Goal: Task Accomplishment & Management: Complete application form

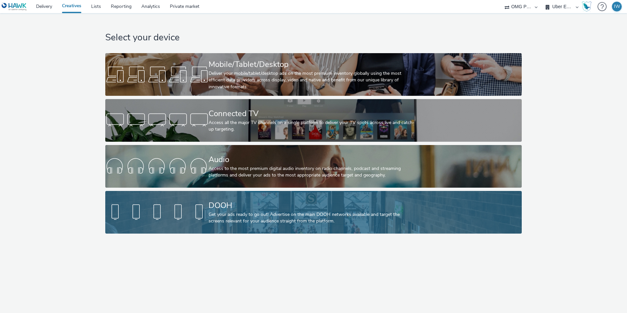
click at [241, 212] on div "Get your ads ready to go out! Advertise on the main DOOH networks available and…" at bounding box center [311, 217] width 207 height 13
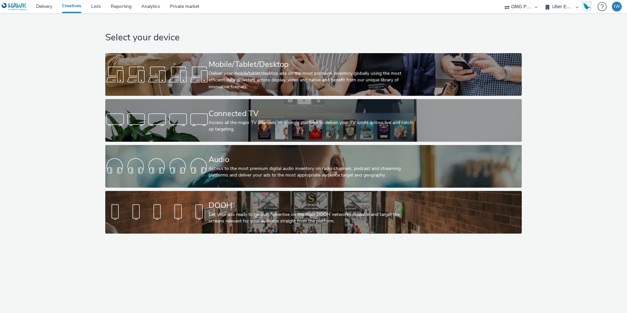
click at [570, 7] on select "A. Nattermann (OMG I+A) Aldi Nord (OMG I+A) ALDI Süd (OMG I+A) Audi Berlin (OMG…" at bounding box center [561, 6] width 39 height 13
select select "6a9f09a4-7b7b-40b3-8e71-12b2a2313ff3"
click at [542, 0] on select "A. Nattermann (OMG I+A) Aldi Nord (OMG I+A) ALDI Süd (OMG I+A) Audi Berlin (OMG…" at bounding box center [561, 6] width 39 height 13
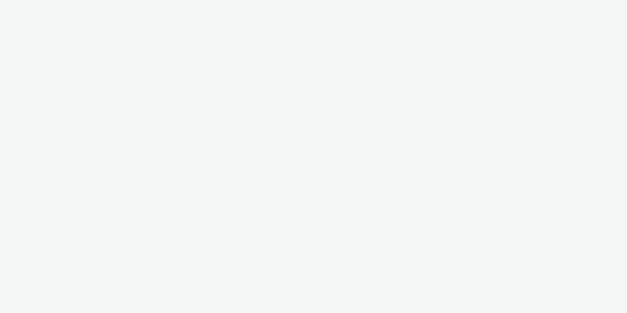
select select "6a9f09a4-7b7b-40b3-8e71-12b2a2313ff3"
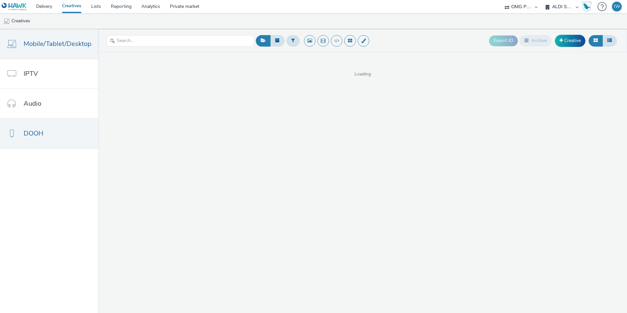
click at [39, 139] on link "DOOH" at bounding box center [49, 133] width 98 height 29
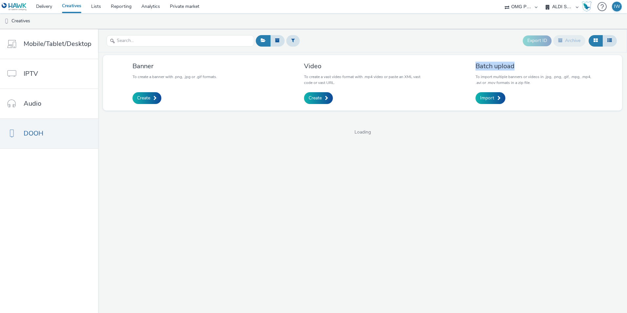
drag, startPoint x: 477, startPoint y: 68, endPoint x: 517, endPoint y: 68, distance: 39.3
click at [517, 68] on div "Batch upload To import multiple banners or videos in .jpg, .png, .gif, .mpg, .m…" at bounding box center [533, 83] width 127 height 46
click at [517, 68] on h3 "Batch upload" at bounding box center [533, 66] width 117 height 9
click at [50, 133] on link "DOOH" at bounding box center [49, 133] width 98 height 29
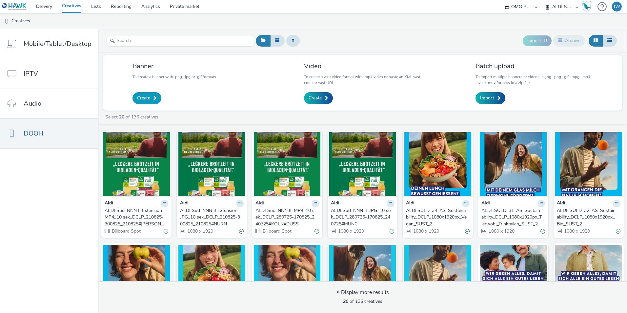
click at [144, 101] on span "Create" at bounding box center [143, 98] width 13 height 7
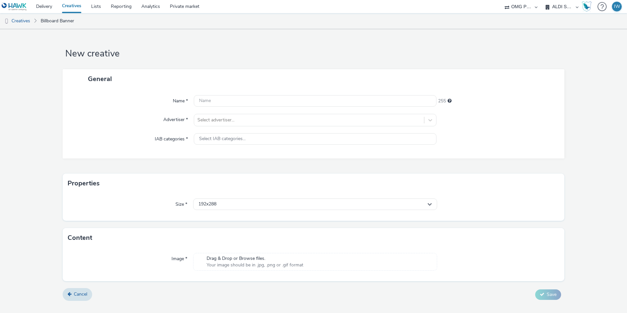
click at [257, 108] on div "Name * 255 Advertiser * Select advertiser... IAB categories * Select IAB catego…" at bounding box center [313, 123] width 501 height 70
click at [251, 97] on input "text" at bounding box center [315, 100] width 242 height 11
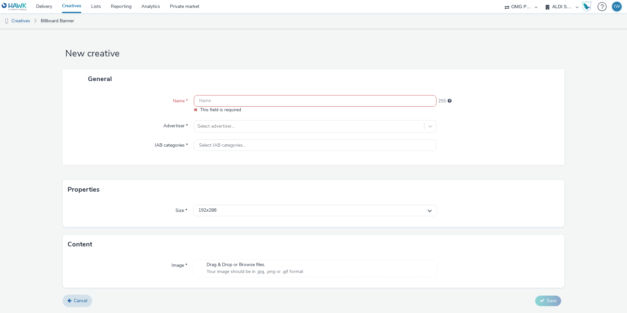
click at [216, 96] on input "text" at bounding box center [315, 100] width 242 height 11
click at [215, 105] on input "text" at bounding box center [315, 100] width 242 height 11
click at [216, 98] on input "text" at bounding box center [315, 100] width 242 height 11
drag, startPoint x: 79, startPoint y: 6, endPoint x: 92, endPoint y: 16, distance: 16.6
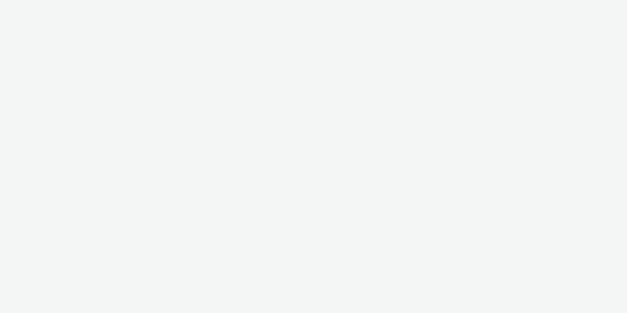
select select "6a9f09a4-7b7b-40b3-8e71-12b2a2313ff3"
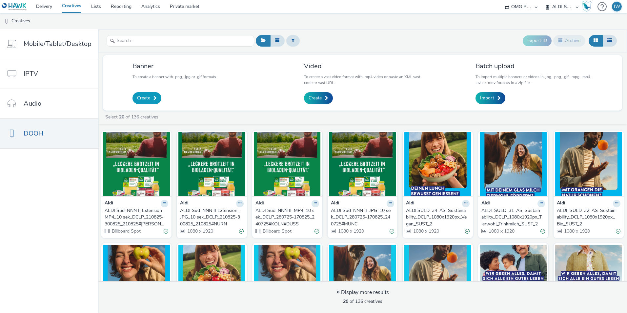
click at [145, 96] on span "Create" at bounding box center [143, 98] width 13 height 7
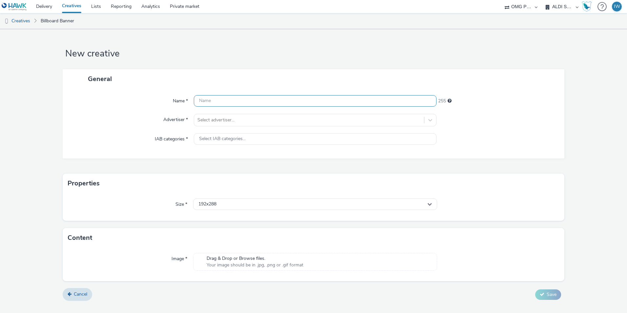
click at [250, 98] on input "text" at bounding box center [315, 100] width 242 height 11
click at [210, 118] on div "Name * 255 Advertiser * Select advertiser... IAB categories * Select IAB catego…" at bounding box center [313, 123] width 501 height 70
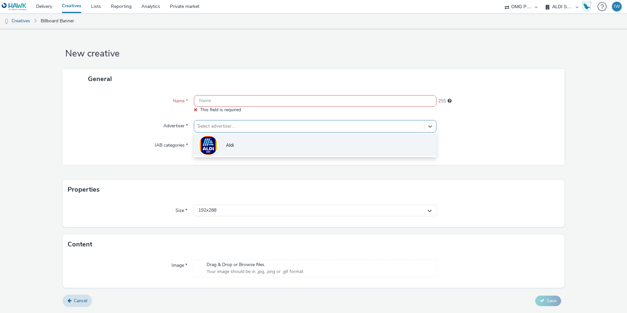
click at [228, 144] on span "Aldi" at bounding box center [230, 145] width 8 height 7
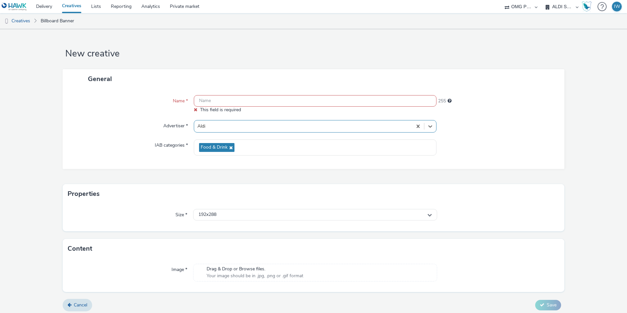
click at [221, 101] on input "text" at bounding box center [315, 100] width 242 height 11
click at [216, 100] on input "text" at bounding box center [315, 100] width 242 height 11
paste input "250826_LidlKonter_DOOH_Standbild_Kru╠êgers"
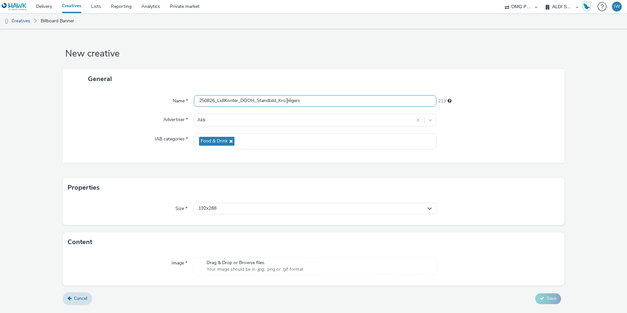
click at [198, 102] on input "250826_LidlKonter_DOOH_Standbild_Kru╠êgers" at bounding box center [315, 100] width 242 height 11
type input "ALDI_SÜD_250826_LidlKonter_DOOH_Standbild_Kru╠êgers"
click at [571, 6] on select "A. Nattermann (OMG I+A) Aldi Nord (OMG I+A) ALDI Süd (OMG I+A) Audi Berlin (OMG…" at bounding box center [561, 6] width 39 height 13
click at [354, 31] on form "New creative General Name * ALDI_SÜD_250826_LidlKonter_DOOH_Standbild_Kru╠êgers…" at bounding box center [313, 169] width 627 height 280
drag, startPoint x: 219, startPoint y: 101, endPoint x: 261, endPoint y: 104, distance: 42.4
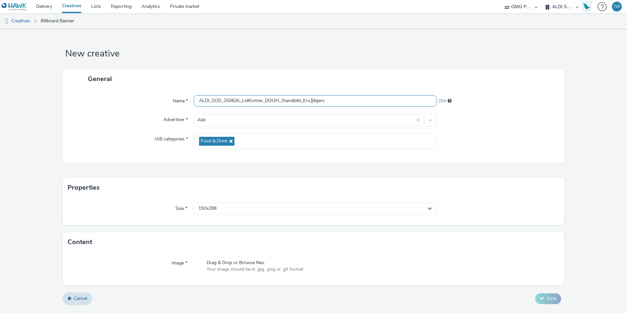
click at [261, 104] on input "ALDI_SÜD_250826_LidlKonter_DOOH_Standbild_Kru╠êgers" at bounding box center [315, 100] width 242 height 11
click at [327, 103] on input "ALDI_SÜD_250826_LidlKonter_DOOH_Standbild_Kru╠êgers" at bounding box center [315, 100] width 242 height 11
click at [308, 71] on div "General" at bounding box center [313, 78] width 501 height 19
drag, startPoint x: 305, startPoint y: 100, endPoint x: 322, endPoint y: 101, distance: 17.7
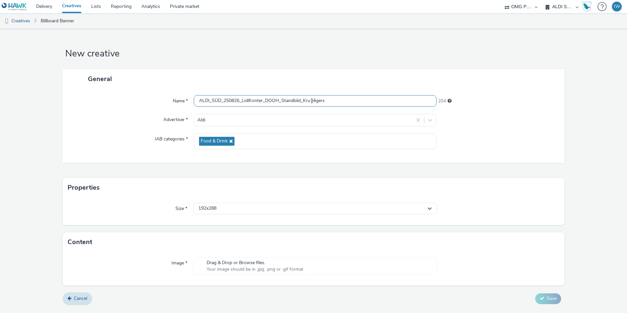
click at [322, 101] on input "ALDI_SÜD_250826_LidlKonter_DOOH_Standbild_Kru╠êgers" at bounding box center [315, 100] width 242 height 11
click at [293, 81] on div "General" at bounding box center [313, 78] width 501 height 19
click at [211, 210] on span "192x288" at bounding box center [207, 208] width 18 height 6
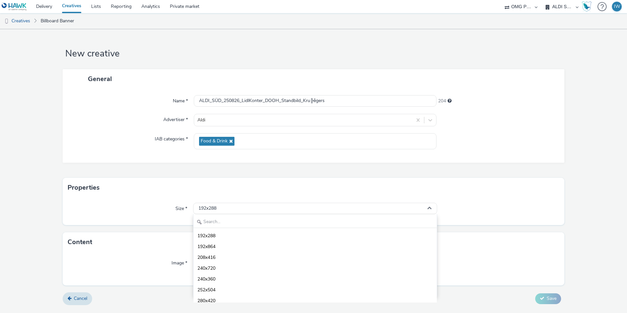
click at [219, 173] on div "General Name * ALDI_SÜD_250826_LidlKonter_DOOH_Standbild_Kru╠êgers 204 Advertis…" at bounding box center [313, 123] width 501 height 108
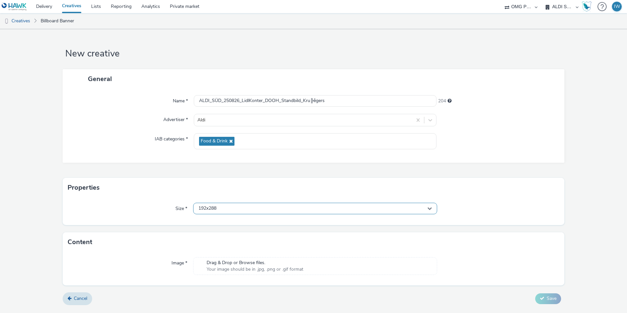
click at [219, 212] on div "192x288" at bounding box center [315, 208] width 244 height 11
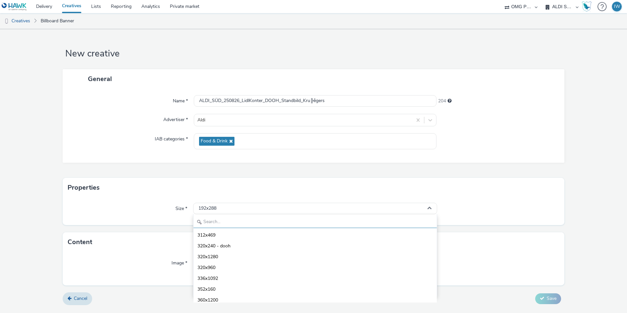
scroll to position [33, 0]
click at [208, 224] on input "text" at bounding box center [314, 221] width 243 height 11
type input "1080"
click at [237, 279] on li "1080x1920 - dooh" at bounding box center [314, 278] width 243 height 11
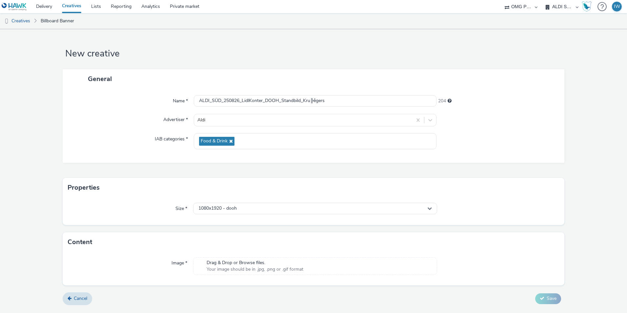
click at [108, 166] on div "General Name * ALDI_SÜD_250826_LidlKonter_DOOH_Standbild_Kru╠êgers 204 Advertis…" at bounding box center [313, 123] width 501 height 108
click at [328, 102] on input "ALDI_SÜD_250826_LidlKonter_DOOH_Standbild_Kru╠êgers" at bounding box center [315, 100] width 242 height 11
click at [338, 103] on input "ALDI_SÜD_250826_LidlKonter_DOOH_Standbild_Kru╠êgers" at bounding box center [315, 100] width 242 height 11
click at [339, 106] on input "ALDI_SÜD_250826_LidlKonter_DOOH_Standbild_Kru╠êgers_" at bounding box center [315, 100] width 242 height 11
paste input "SU-Preis_Push_Ruth_"
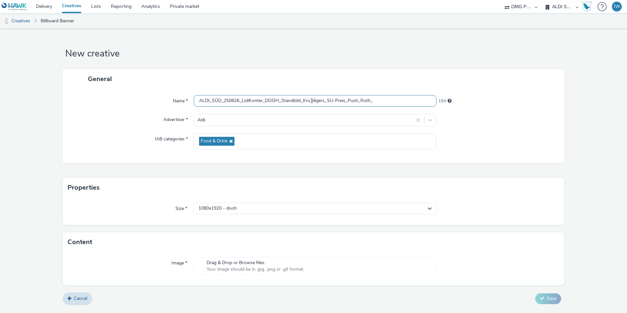
drag, startPoint x: 329, startPoint y: 101, endPoint x: 378, endPoint y: 101, distance: 48.8
click at [378, 101] on input "ALDI_SÜD_250826_LidlKonter_DOOH_Standbild_Kru╠êgers_SU-Preis_Push_Ruth_" at bounding box center [315, 100] width 242 height 11
drag, startPoint x: 327, startPoint y: 100, endPoint x: 395, endPoint y: 100, distance: 67.5
click at [395, 100] on input "ALDI_SÜD_250826_LidlKonter_DOOH_Standbild_Kru╠êgers_SU-Preis_Push_Ruth_" at bounding box center [315, 100] width 242 height 11
click at [224, 102] on input "ALDI_SÜD_250826_LidlKonter_DOOH_Standbild_Kru╠êgers_" at bounding box center [315, 100] width 242 height 11
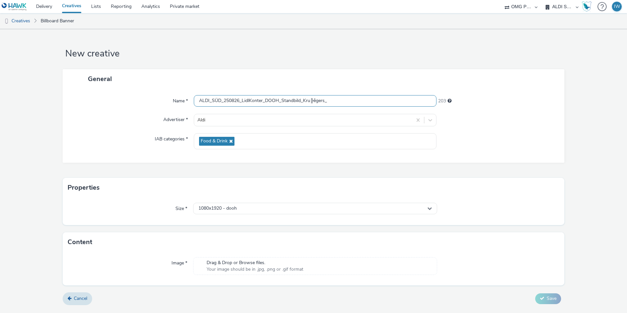
paste input "SU-Preis_Push_Ruth_"
click at [378, 100] on input "ALDI_SÜD_SU-Preis_Push_Ruth_250826_LidlKonter_DOOH_Standbild_Kru╠êgers_" at bounding box center [315, 100] width 242 height 11
type input "ALDI_SÜD_SU-Preis_Push_Ruth_250826_LidlKonter_DOOH_Standbild_Kru╠êgers"
click at [587, 132] on form "New creative General Name * ALDI_SÜD_SU-Preis_Push_Ruth_250826_LidlKonter_DOOH_…" at bounding box center [313, 169] width 627 height 280
click at [436, 85] on div "General" at bounding box center [313, 78] width 501 height 19
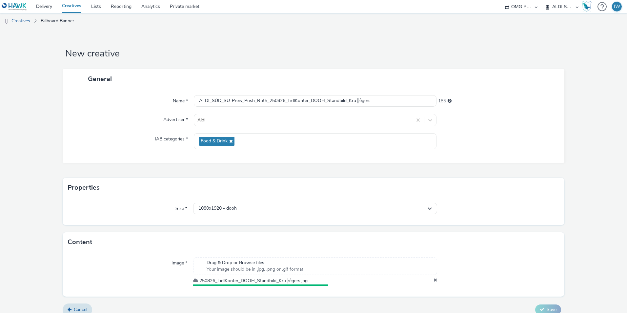
click at [85, 245] on h3 "Content" at bounding box center [80, 242] width 25 height 10
click at [70, 243] on h3 "Content" at bounding box center [80, 242] width 25 height 10
drag, startPoint x: 70, startPoint y: 243, endPoint x: 106, endPoint y: 254, distance: 36.9
click at [106, 254] on div "Image * Drag & Drop or Browse files. Your image should be in .jpg, .png or .gif…" at bounding box center [313, 274] width 501 height 44
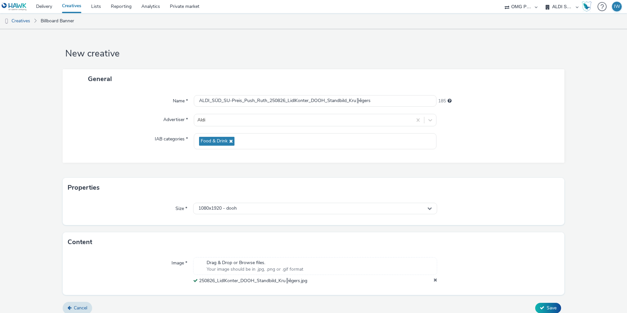
click at [77, 244] on h3 "Content" at bounding box center [80, 242] width 25 height 10
drag, startPoint x: 77, startPoint y: 244, endPoint x: 72, endPoint y: 187, distance: 56.5
click at [72, 187] on h3 "Properties" at bounding box center [84, 188] width 32 height 10
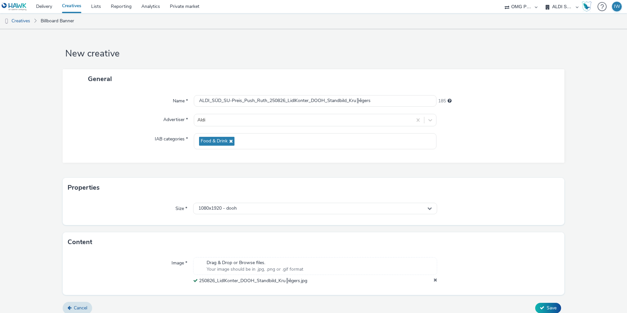
drag, startPoint x: 72, startPoint y: 187, endPoint x: 101, endPoint y: 208, distance: 35.3
click at [101, 208] on div "Size *" at bounding box center [130, 209] width 125 height 12
click at [98, 80] on span "General" at bounding box center [100, 78] width 24 height 9
click at [98, 79] on span "General" at bounding box center [100, 78] width 24 height 9
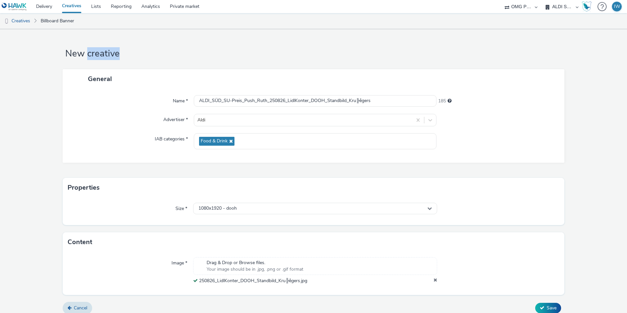
click at [132, 56] on h1 "New creative" at bounding box center [313, 54] width 501 height 12
drag, startPoint x: 132, startPoint y: 56, endPoint x: 113, endPoint y: 71, distance: 24.5
click at [113, 71] on div "General" at bounding box center [313, 78] width 501 height 19
click at [100, 79] on span "General" at bounding box center [100, 78] width 24 height 9
click at [100, 80] on span "General" at bounding box center [100, 78] width 24 height 9
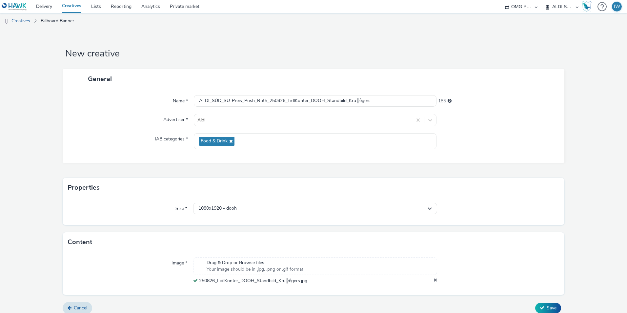
drag, startPoint x: 100, startPoint y: 80, endPoint x: 109, endPoint y: 113, distance: 34.1
click at [109, 113] on div "Name * ALDI_SÜD_SU-Preis_Push_Ruth_250826_LidlKonter_DOOH_Standbild_Kru╠êgers 1…" at bounding box center [313, 125] width 501 height 74
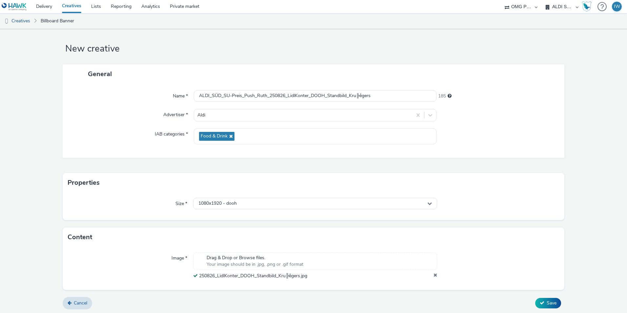
scroll to position [6, 0]
click at [86, 181] on h3 "Properties" at bounding box center [84, 181] width 32 height 10
drag, startPoint x: 86, startPoint y: 181, endPoint x: 89, endPoint y: 206, distance: 25.9
click at [85, 181] on h3 "Properties" at bounding box center [84, 181] width 32 height 10
click at [81, 236] on h3 "Content" at bounding box center [80, 236] width 25 height 10
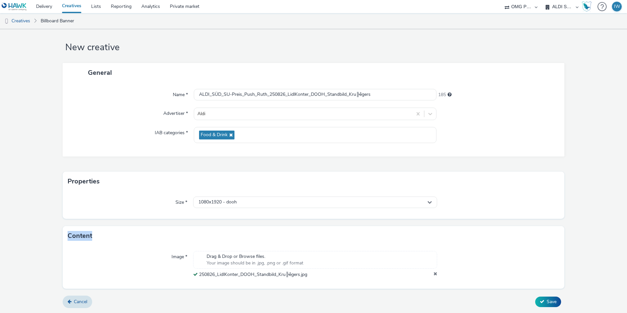
click at [81, 236] on h3 "Content" at bounding box center [80, 236] width 25 height 10
drag, startPoint x: 81, startPoint y: 236, endPoint x: 120, endPoint y: 238, distance: 39.4
click at [120, 238] on div "Content" at bounding box center [313, 236] width 501 height 20
click at [79, 189] on div "Properties" at bounding box center [313, 181] width 501 height 20
click at [79, 183] on h3 "Properties" at bounding box center [84, 181] width 32 height 10
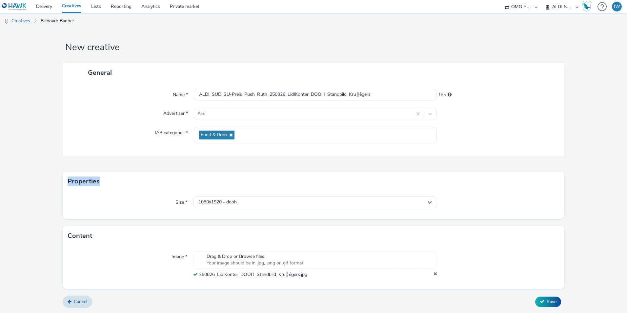
click at [79, 184] on h3 "Properties" at bounding box center [84, 181] width 32 height 10
drag, startPoint x: 79, startPoint y: 184, endPoint x: 133, endPoint y: 221, distance: 65.0
click at [133, 221] on form "New creative General Name * ALDI_SÜD_SU-Preis_Push_Ruth_250826_LidlKonter_DOOH_…" at bounding box center [313, 168] width 627 height 290
drag, startPoint x: 87, startPoint y: 182, endPoint x: 69, endPoint y: 180, distance: 17.8
click at [69, 180] on div "Properties" at bounding box center [313, 181] width 501 height 20
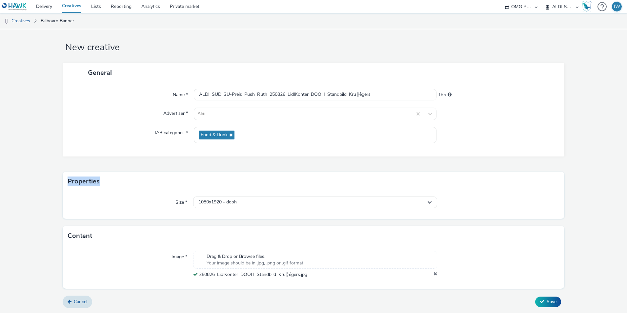
drag, startPoint x: 69, startPoint y: 180, endPoint x: 100, endPoint y: 185, distance: 31.1
click at [100, 185] on div "Properties" at bounding box center [313, 181] width 501 height 20
drag, startPoint x: 100, startPoint y: 185, endPoint x: 69, endPoint y: 231, distance: 56.2
click at [69, 231] on div "Content" at bounding box center [313, 236] width 501 height 20
drag, startPoint x: 69, startPoint y: 231, endPoint x: 101, endPoint y: 181, distance: 60.1
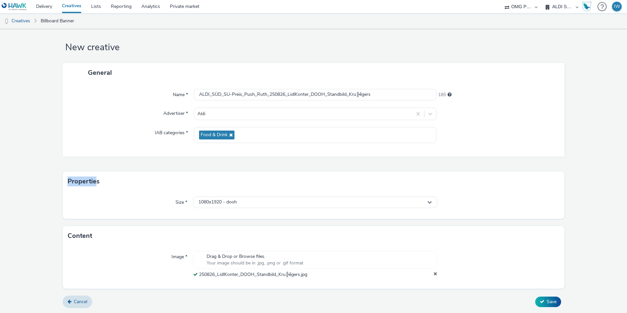
click at [101, 181] on div "Properties" at bounding box center [313, 181] width 501 height 20
drag, startPoint x: 101, startPoint y: 181, endPoint x: 92, endPoint y: 71, distance: 109.5
click at [92, 71] on div "General" at bounding box center [313, 72] width 501 height 19
drag, startPoint x: 92, startPoint y: 71, endPoint x: 94, endPoint y: 119, distance: 47.6
click at [93, 119] on div "Advertiser *" at bounding box center [131, 113] width 125 height 12
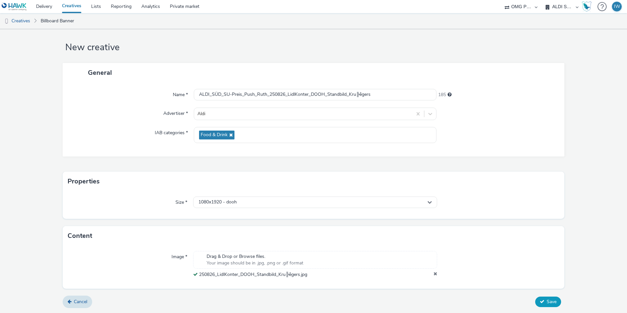
click at [540, 301] on button "Save" at bounding box center [548, 301] width 26 height 10
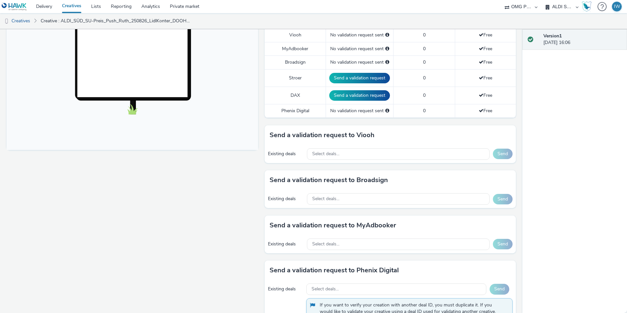
scroll to position [66, 0]
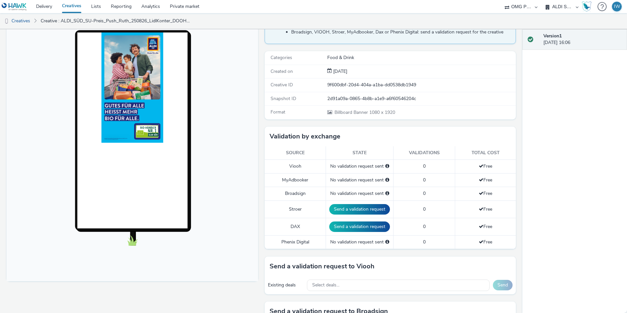
click at [125, 104] on img at bounding box center [132, 87] width 62 height 110
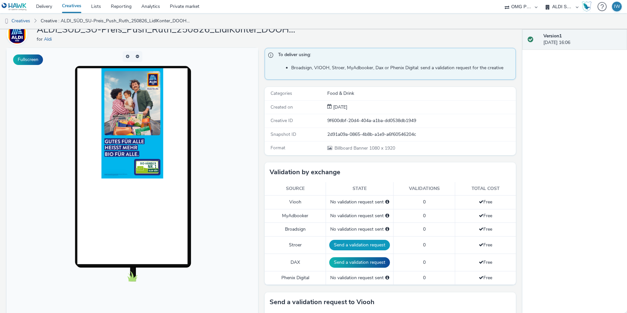
scroll to position [0, 0]
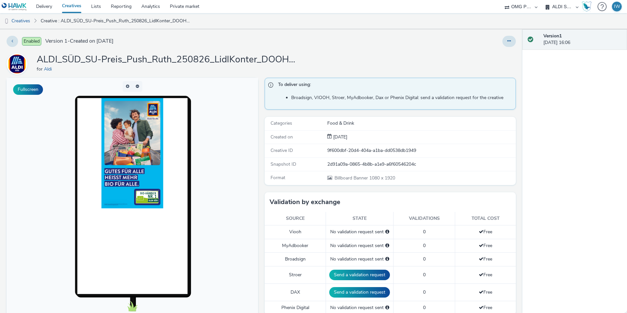
click at [73, 7] on link "Creatives" at bounding box center [71, 6] width 29 height 13
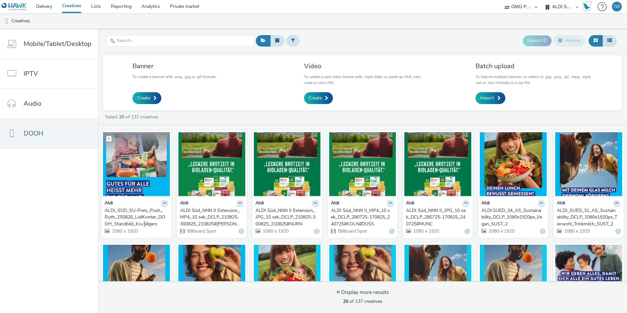
click at [137, 184] on img at bounding box center [136, 164] width 67 height 64
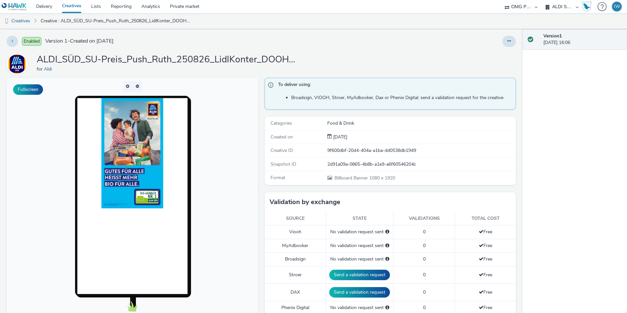
click at [127, 160] on img at bounding box center [132, 153] width 62 height 110
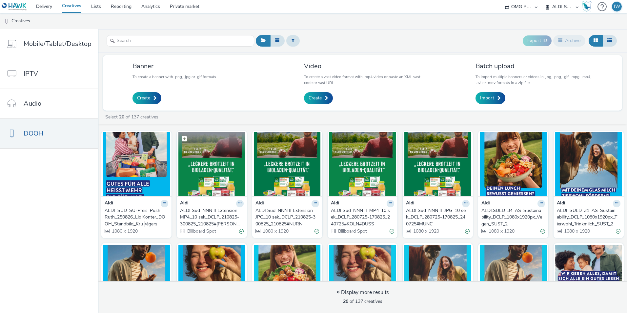
click at [211, 189] on img at bounding box center [211, 164] width 67 height 64
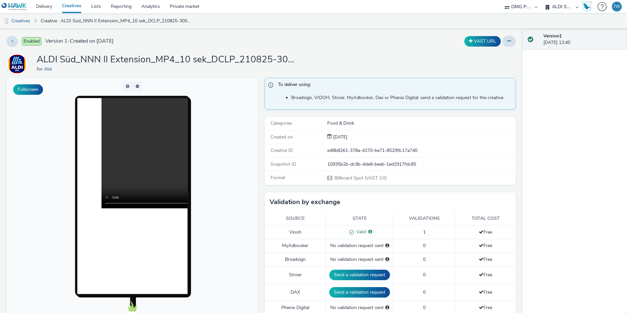
scroll to position [66, 0]
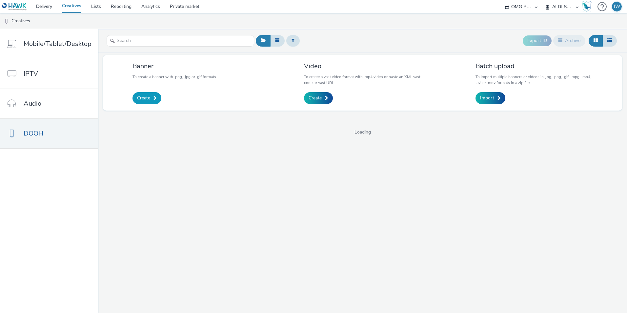
click at [136, 103] on link "Create" at bounding box center [146, 98] width 29 height 12
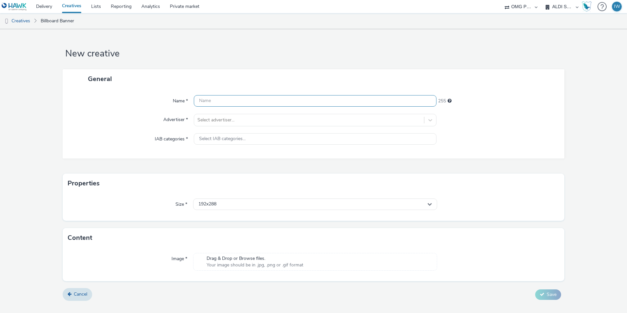
click at [234, 102] on input "text" at bounding box center [315, 100] width 242 height 11
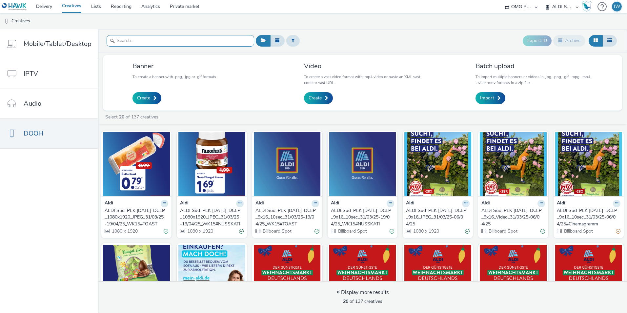
click at [138, 44] on input "text" at bounding box center [179, 40] width 147 height 11
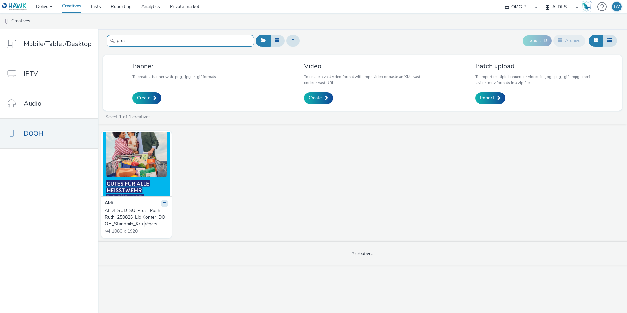
type input "preis"
click at [143, 99] on span "Create" at bounding box center [143, 98] width 13 height 7
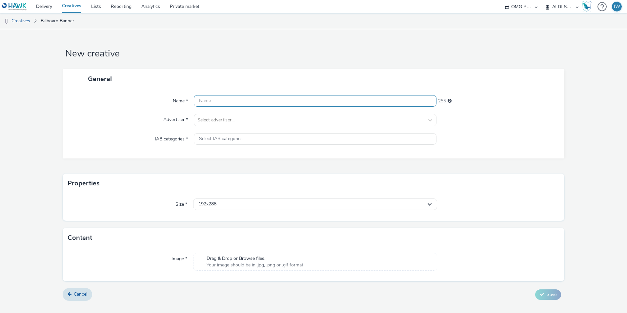
click at [232, 104] on input "text" at bounding box center [315, 100] width 242 height 11
paste input "ALDI_SÜD_SU-Preis_Push_Ruth"
click at [280, 97] on input "ALDI_SÜD_SU-Preis_Push_Ruth_" at bounding box center [315, 100] width 242 height 11
paste input "250826_LidlKonter_DOOH_Standbild_Max"
type input "ALDI_SÜD_SU-Preis_Push_Ruth_250826_LidlKonter_DOOH_Standbild_Max"
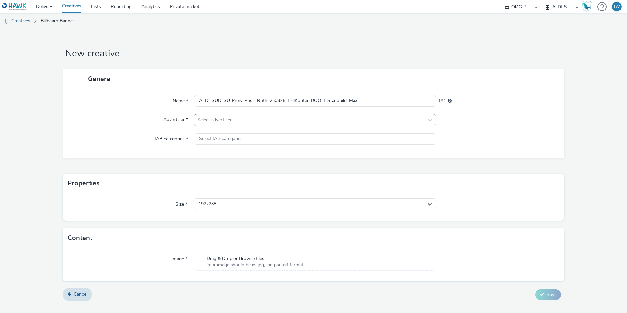
click at [251, 120] on div at bounding box center [308, 120] width 223 height 8
click at [241, 138] on li "Aldi" at bounding box center [315, 138] width 242 height 22
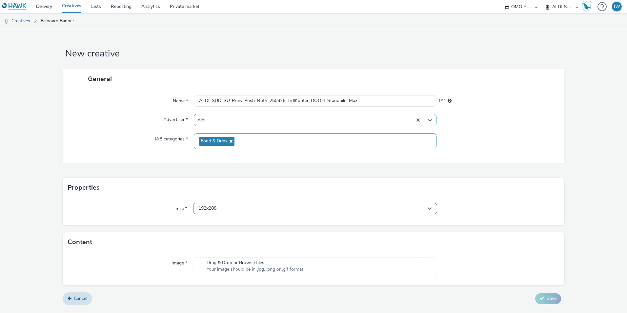
click at [219, 206] on div "192x288" at bounding box center [315, 208] width 244 height 11
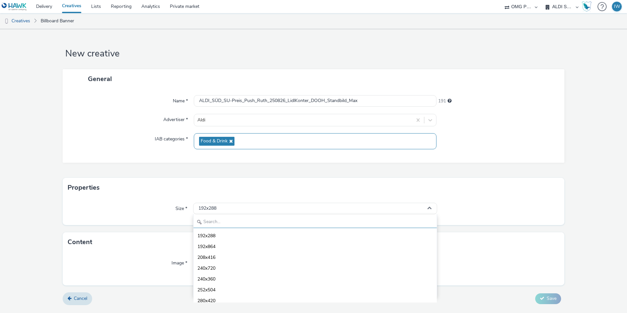
click at [212, 226] on input "text" at bounding box center [314, 221] width 243 height 11
type input "1080"
click at [227, 248] on span "1080x1920 - dooh" at bounding box center [216, 246] width 38 height 7
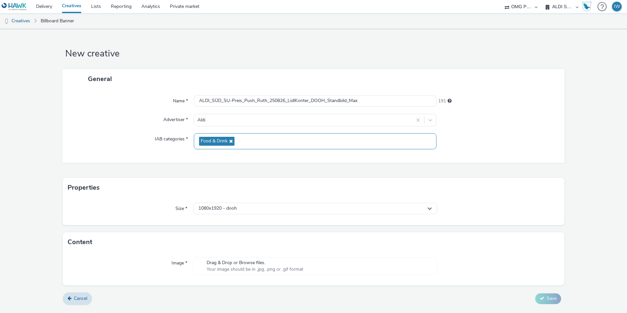
click at [183, 172] on div "General Name * ALDI_SÜD_SU-Preis_Push_Ruth_250826_LidlKonter_DOOH_Standbild_Max…" at bounding box center [313, 123] width 501 height 108
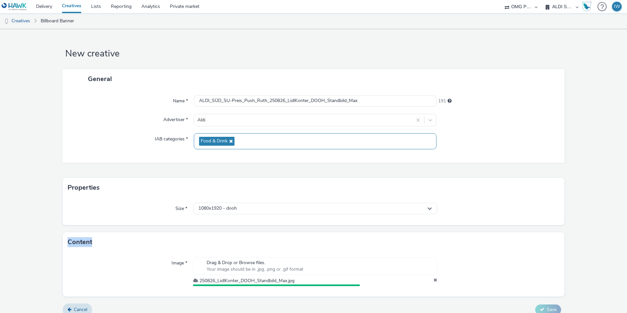
drag, startPoint x: 68, startPoint y: 241, endPoint x: 99, endPoint y: 241, distance: 30.8
click at [99, 241] on div "Content" at bounding box center [313, 242] width 501 height 20
click at [130, 54] on h1 "New creative" at bounding box center [313, 54] width 501 height 12
drag, startPoint x: 130, startPoint y: 54, endPoint x: 117, endPoint y: 81, distance: 29.5
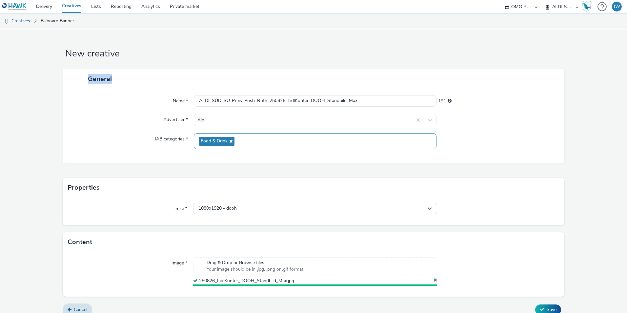
click at [117, 81] on div "General" at bounding box center [313, 78] width 501 height 19
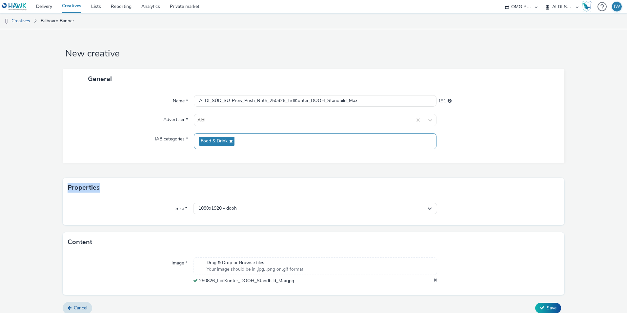
drag, startPoint x: 100, startPoint y: 190, endPoint x: 64, endPoint y: 187, distance: 35.8
click at [64, 187] on div "Properties" at bounding box center [313, 188] width 501 height 20
drag, startPoint x: 64, startPoint y: 187, endPoint x: 76, endPoint y: 201, distance: 17.4
click at [76, 201] on div "Size * 1080x1920 - dooh" at bounding box center [313, 211] width 501 height 28
drag, startPoint x: 66, startPoint y: 239, endPoint x: 99, endPoint y: 241, distance: 33.8
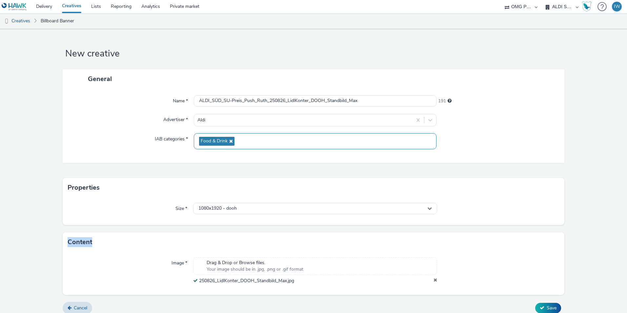
click at [99, 241] on div "Content" at bounding box center [313, 242] width 501 height 20
click at [100, 241] on div "Content" at bounding box center [313, 242] width 501 height 20
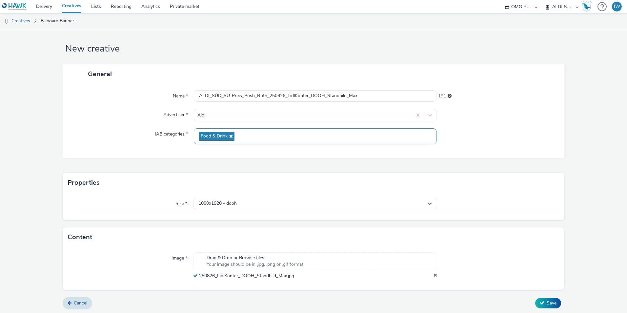
scroll to position [6, 0]
click at [546, 299] on span "Save" at bounding box center [551, 301] width 10 height 6
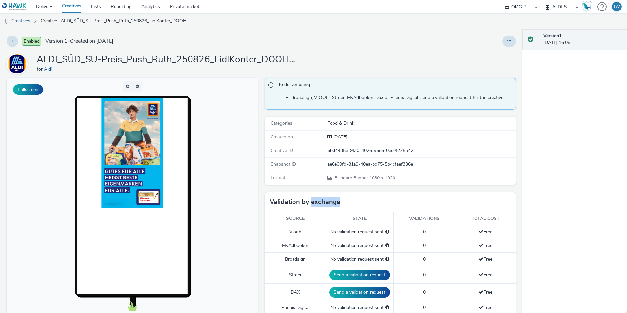
drag, startPoint x: 312, startPoint y: 203, endPoint x: 342, endPoint y: 201, distance: 30.8
click at [342, 201] on div "Validation by exchange" at bounding box center [389, 202] width 251 height 20
click at [344, 201] on div "Validation by exchange" at bounding box center [389, 202] width 251 height 20
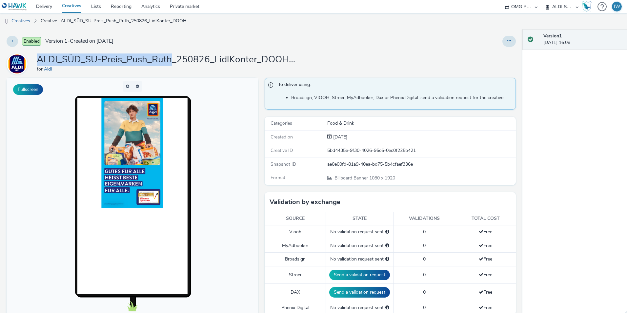
drag, startPoint x: 37, startPoint y: 60, endPoint x: 173, endPoint y: 61, distance: 135.3
click at [173, 61] on h1 "ALDI_SÜD_SU-Preis_Push_Ruth_250826_LidlKonter_DOOH_Standbild_Max" at bounding box center [168, 59] width 262 height 12
copy h1 "ALDI_SÜD_SU-Preis_Push_Ruth"
click at [67, 8] on link "Creatives" at bounding box center [71, 6] width 29 height 13
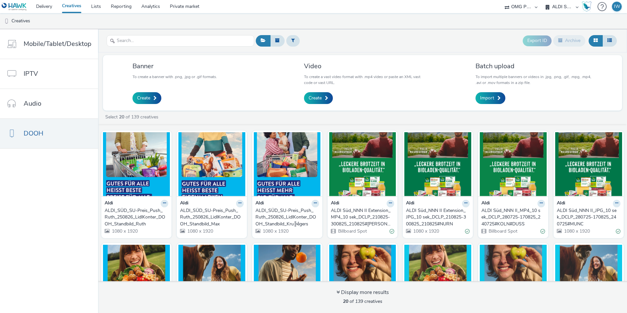
click at [343, 34] on div "Export ID Archive" at bounding box center [436, 41] width 364 height 16
click at [329, 67] on div "Video To create a vast video format with .mp4 video or paste an XML vast code o…" at bounding box center [362, 83] width 127 height 46
click at [329, 67] on h3 "Video" at bounding box center [362, 66] width 117 height 9
drag, startPoint x: 330, startPoint y: 65, endPoint x: 303, endPoint y: 64, distance: 26.6
click at [304, 64] on h3 "Video" at bounding box center [362, 66] width 117 height 9
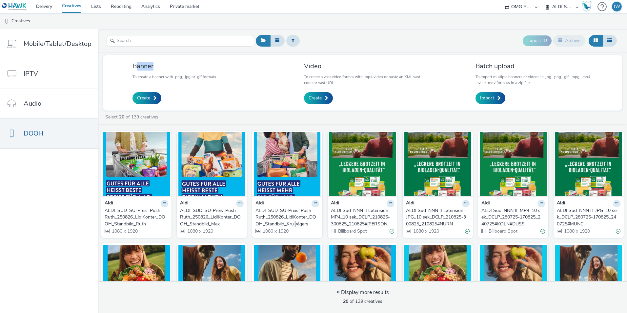
drag, startPoint x: 153, startPoint y: 63, endPoint x: 134, endPoint y: 64, distance: 18.4
click at [134, 64] on h3 "Banner" at bounding box center [174, 66] width 85 height 9
drag, startPoint x: 134, startPoint y: 64, endPoint x: 156, endPoint y: 64, distance: 21.3
click at [156, 64] on div "Banner To create a banner with .png, .jpg or .gif formats. Create" at bounding box center [190, 83] width 127 height 46
drag, startPoint x: 304, startPoint y: 65, endPoint x: 322, endPoint y: 66, distance: 17.7
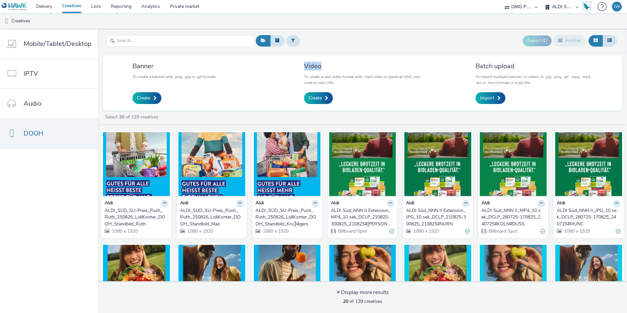
click at [322, 66] on h3 "Video" at bounding box center [362, 66] width 117 height 9
click at [500, 67] on h3 "Batch upload" at bounding box center [533, 66] width 117 height 9
drag, startPoint x: 450, startPoint y: 70, endPoint x: 511, endPoint y: 66, distance: 60.7
click at [511, 66] on div "Banner To create a banner with .png, .jpg or .gif formats. Create Video To crea…" at bounding box center [362, 82] width 519 height 55
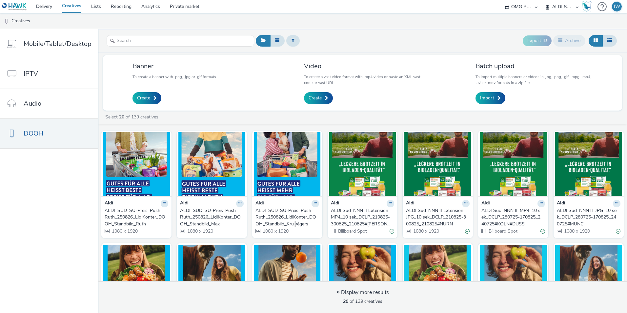
click at [512, 66] on h3 "Batch upload" at bounding box center [533, 66] width 117 height 9
drag, startPoint x: 512, startPoint y: 66, endPoint x: 468, endPoint y: 68, distance: 44.9
click at [468, 68] on div "Banner To create a banner with .png, .jpg or .gif formats. Create Video To crea…" at bounding box center [362, 82] width 519 height 55
drag, startPoint x: 304, startPoint y: 69, endPoint x: 326, endPoint y: 68, distance: 22.0
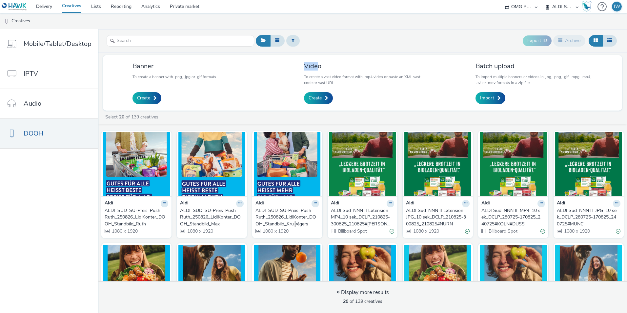
click at [326, 68] on h3 "Video" at bounding box center [362, 66] width 117 height 9
click at [127, 45] on input "text" at bounding box center [179, 40] width 147 height 11
click at [363, 43] on div "Export ID Archive" at bounding box center [436, 41] width 364 height 16
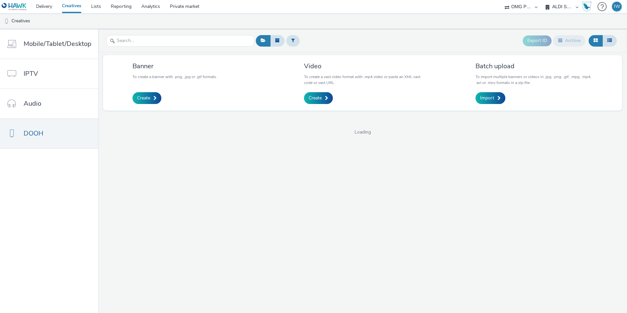
select select "6a9f09a4-7b7b-40b3-8e71-12b2a2313ff3"
click at [172, 35] on input "text" at bounding box center [179, 40] width 147 height 11
drag, startPoint x: 129, startPoint y: 45, endPoint x: 112, endPoint y: 42, distance: 16.8
click at [112, 42] on div "Preis" at bounding box center [179, 41] width 147 height 16
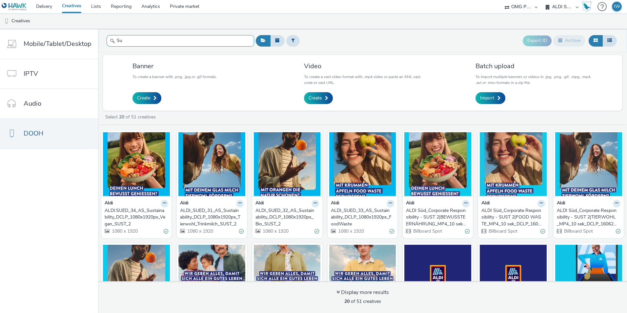
type input "Su"
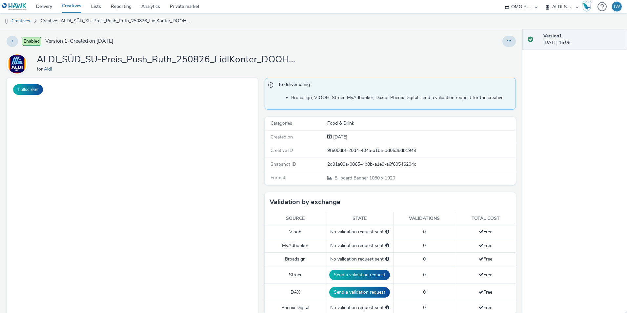
select select "6a9f09a4-7b7b-40b3-8e71-12b2a2313ff3"
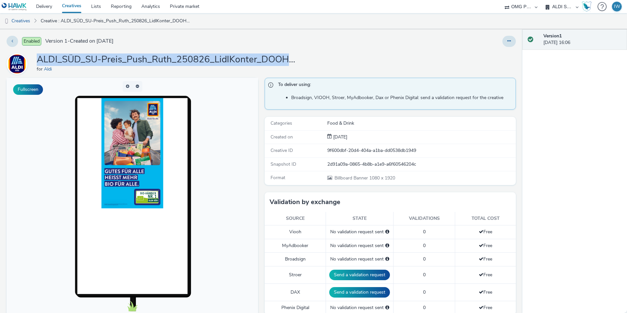
drag, startPoint x: 37, startPoint y: 60, endPoint x: 317, endPoint y: 61, distance: 279.8
click at [317, 61] on div "ALDI_SÜD_SU-Preis_Push_Ruth_250826_LidlKonter_DOOH_Standbild_Kru╠êgers for Aldi" at bounding box center [261, 63] width 509 height 21
drag, startPoint x: 317, startPoint y: 61, endPoint x: 297, endPoint y: 59, distance: 20.1
click at [297, 59] on h1 "ALDI_SÜD_SU-Preis_Push_Ruth_250826_LidlKonter_DOOH_Standbild_Kru╠êgers" at bounding box center [168, 59] width 262 height 12
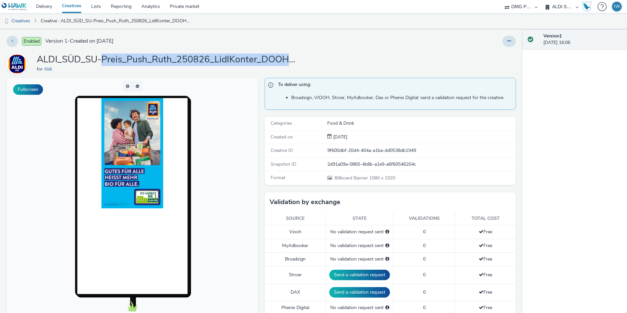
click at [297, 59] on h1 "ALDI_SÜD_SU-Preis_Push_Ruth_250826_LidlKonter_DOOH_Standbild_Kru╠êgers" at bounding box center [168, 59] width 262 height 12
drag, startPoint x: 71, startPoint y: 54, endPoint x: 44, endPoint y: 55, distance: 27.2
click at [71, 54] on h1 "ALDI_SÜD_SU-Preis_Push_Ruth_250826_LidlKonter_DOOH_Standbild_Kru╠êgers" at bounding box center [168, 59] width 262 height 12
click at [42, 58] on h1 "ALDI_SÜD_SU-Preis_Push_Ruth_250826_LidlKonter_DOOH_Standbild_Kru╠êgers" at bounding box center [168, 59] width 262 height 12
click at [39, 60] on h1 "ALDI_SÜD_SU-Preis_Push_Ruth_250826_LidlKonter_DOOH_Standbild_Kru╠êgers" at bounding box center [168, 59] width 262 height 12
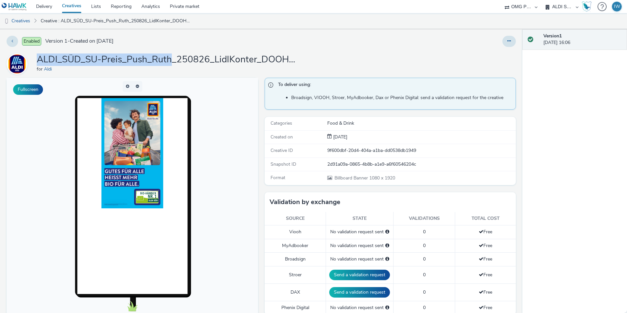
drag, startPoint x: 38, startPoint y: 61, endPoint x: 170, endPoint y: 63, distance: 132.1
click at [170, 63] on h1 "ALDI_SÜD_SU-Preis_Push_Ruth_250826_LidlKonter_DOOH_Standbild_Kru╠êgers" at bounding box center [168, 59] width 262 height 12
copy h1 "ALDI_SÜD_SU-Preis_Push_Ruth"
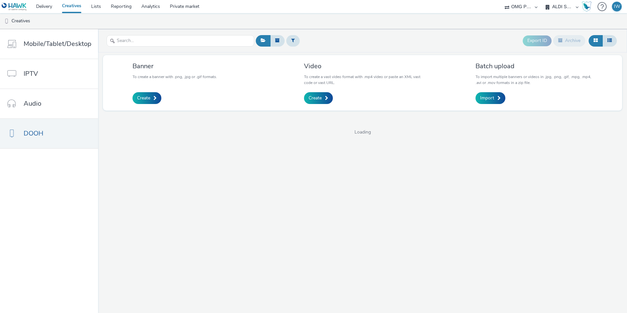
select select "6a9f09a4-7b7b-40b3-8e71-12b2a2313ff3"
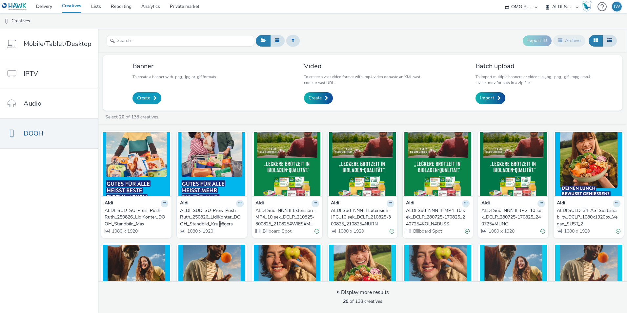
click at [146, 97] on span "Create" at bounding box center [143, 98] width 13 height 7
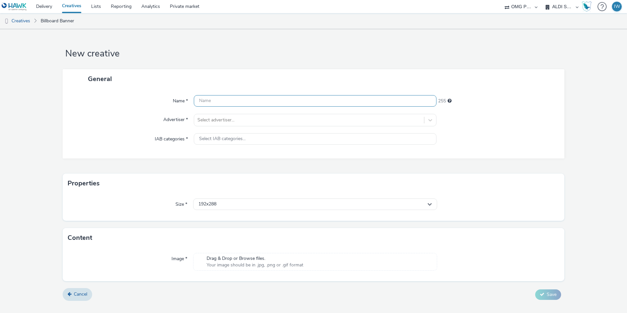
click at [258, 103] on input "text" at bounding box center [315, 100] width 242 height 11
paste input "ALDI_SÜD_SU-Preis_Push_Ruth"
click at [272, 100] on input "ALDI_SÜD_SU-Preis_Push_Ruth_" at bounding box center [315, 100] width 242 height 11
paste input "250826_LidlKonter_DOOH_Standbild_Ruth"
type input "ALDI_SÜD_SU-Preis_Push_Ruth_250826_LidlKonter_DOOH_Standbild_Ruth"
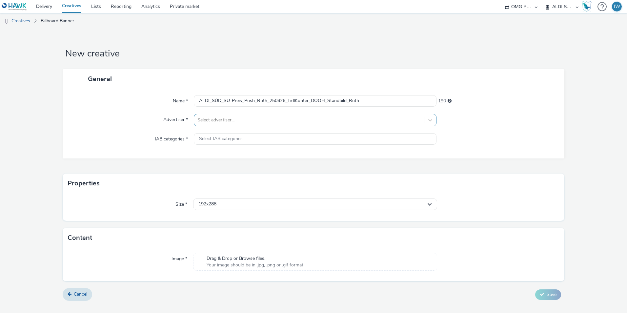
click at [236, 120] on div at bounding box center [308, 120] width 223 height 8
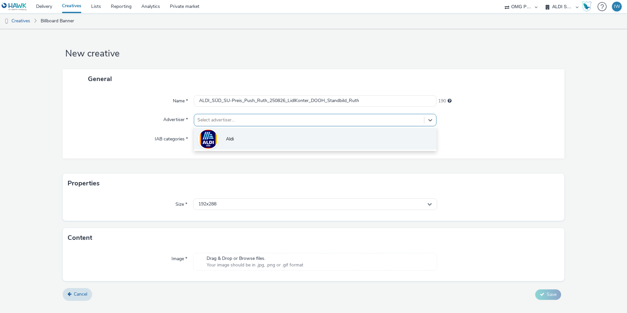
click at [237, 143] on li "Aldi" at bounding box center [315, 138] width 242 height 22
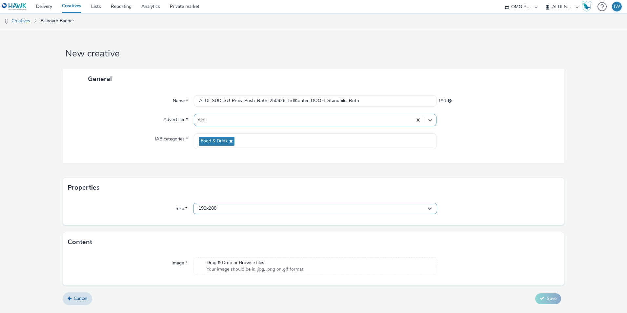
click at [229, 213] on div "Size * 192x288" at bounding box center [313, 211] width 501 height 28
click at [220, 207] on div "192x288" at bounding box center [315, 208] width 244 height 11
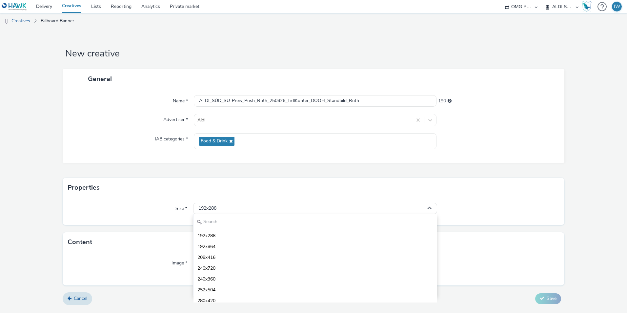
click at [217, 222] on input "text" at bounding box center [314, 221] width 243 height 11
type input "1080"
click at [229, 275] on li "1080x1920 - dooh" at bounding box center [314, 278] width 243 height 11
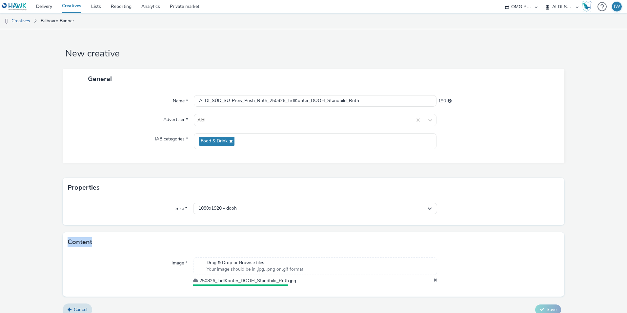
drag, startPoint x: 67, startPoint y: 241, endPoint x: 99, endPoint y: 243, distance: 32.2
click at [99, 243] on div "Content" at bounding box center [313, 242] width 501 height 20
click at [98, 243] on div "Content" at bounding box center [313, 242] width 501 height 20
drag, startPoint x: 99, startPoint y: 191, endPoint x: 68, endPoint y: 193, distance: 30.5
click at [68, 193] on div "Properties" at bounding box center [313, 188] width 501 height 20
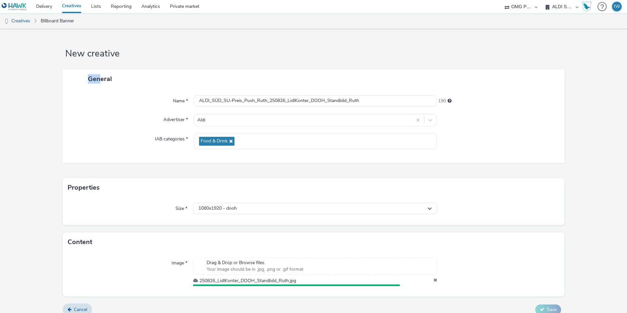
click at [117, 83] on div "General" at bounding box center [313, 78] width 501 height 19
drag, startPoint x: 117, startPoint y: 83, endPoint x: 125, endPoint y: 90, distance: 10.9
click at [125, 91] on div "Name * ALDI_SÜD_SU-Preis_Push_Ruth_250826_LidlKonter_DOOH_Standbild_Ruth 190 Ad…" at bounding box center [313, 125] width 501 height 74
drag, startPoint x: 109, startPoint y: 184, endPoint x: 69, endPoint y: 183, distance: 39.7
click at [69, 183] on div "Properties" at bounding box center [313, 188] width 501 height 20
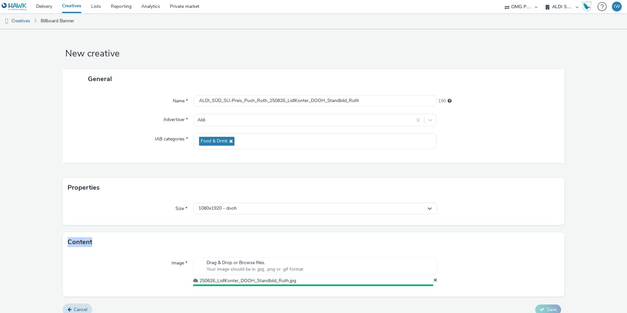
drag, startPoint x: 66, startPoint y: 242, endPoint x: 112, endPoint y: 242, distance: 46.9
click at [112, 242] on div "Content" at bounding box center [313, 242] width 501 height 20
click at [111, 242] on div "Content" at bounding box center [313, 242] width 501 height 20
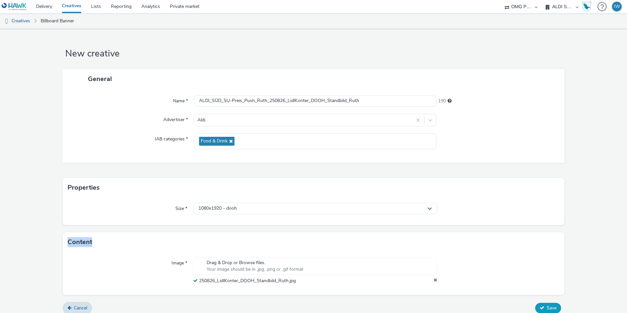
click at [550, 304] on span "Save" at bounding box center [551, 307] width 10 height 6
